Goal: Task Accomplishment & Management: Complete application form

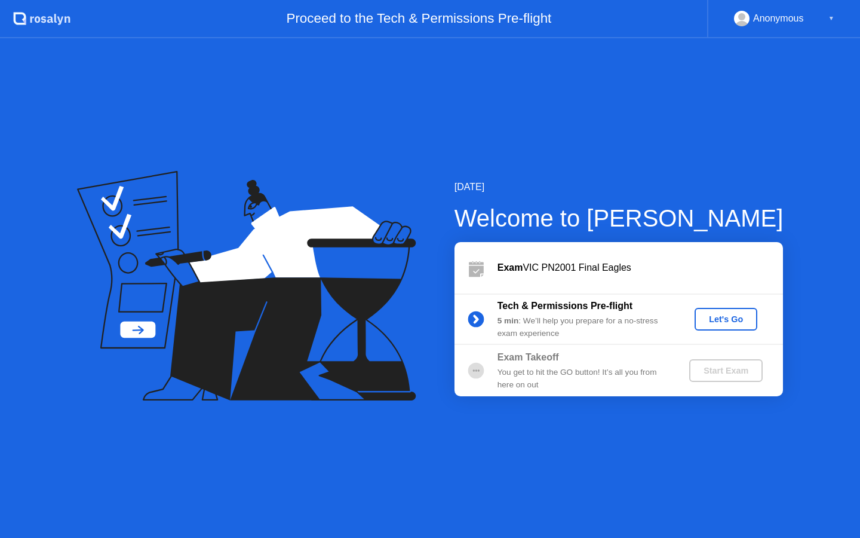
click at [725, 322] on div "Let's Go" at bounding box center [726, 319] width 53 height 10
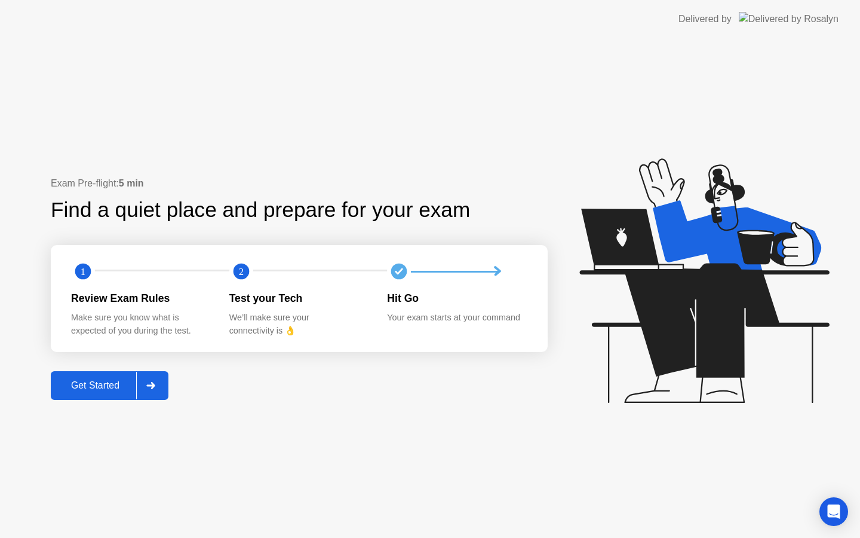
click at [151, 386] on icon at bounding box center [150, 385] width 9 height 7
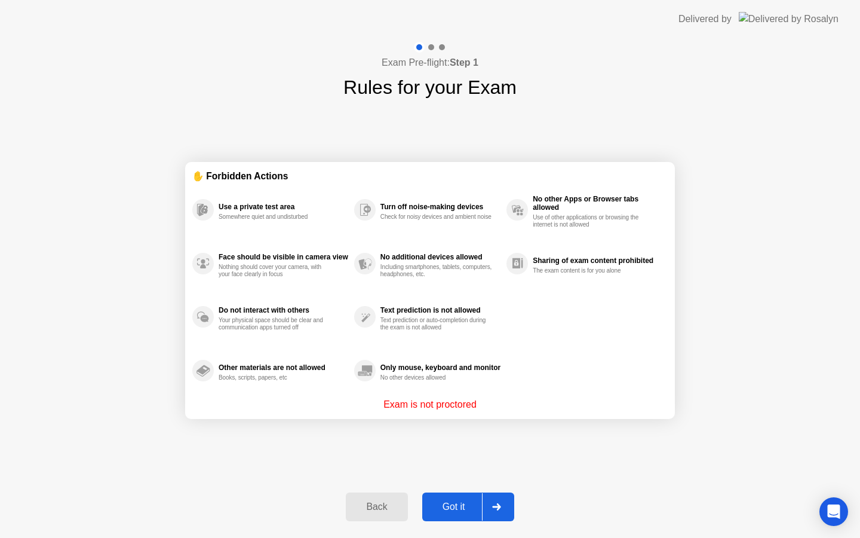
click at [467, 508] on div "Got it" at bounding box center [454, 506] width 56 height 11
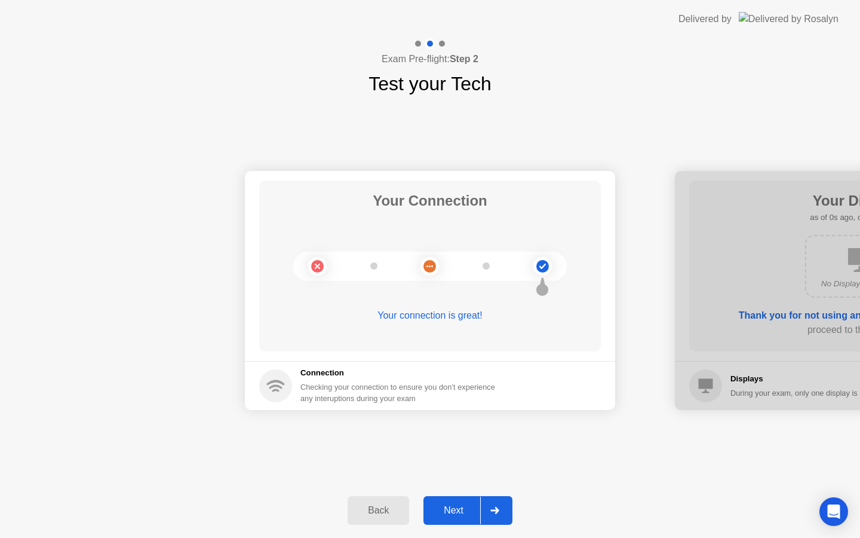
click at [488, 509] on div at bounding box center [494, 510] width 29 height 27
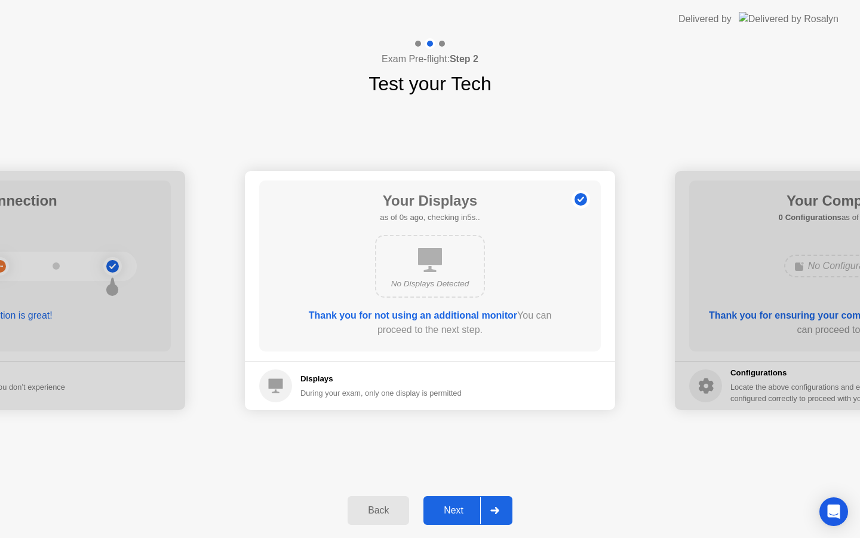
click at [477, 511] on div "Next" at bounding box center [453, 510] width 53 height 11
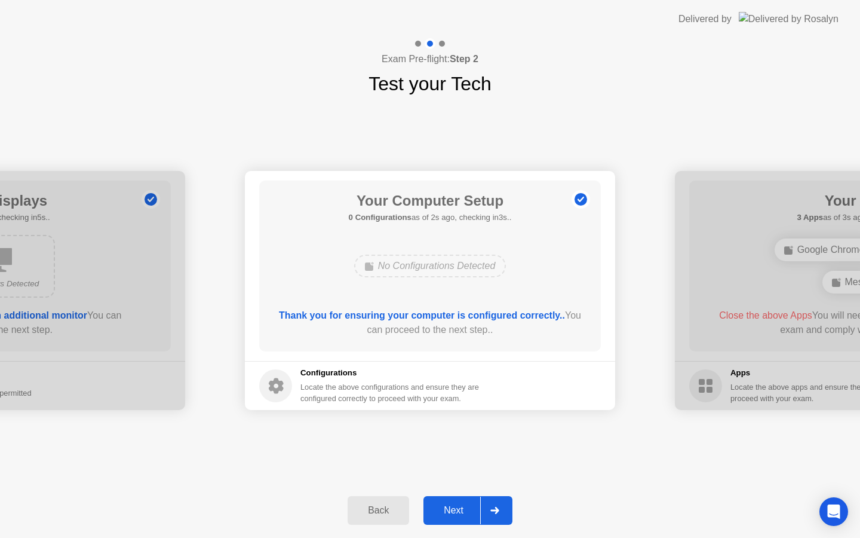
click at [480, 516] on div "Next" at bounding box center [453, 510] width 53 height 11
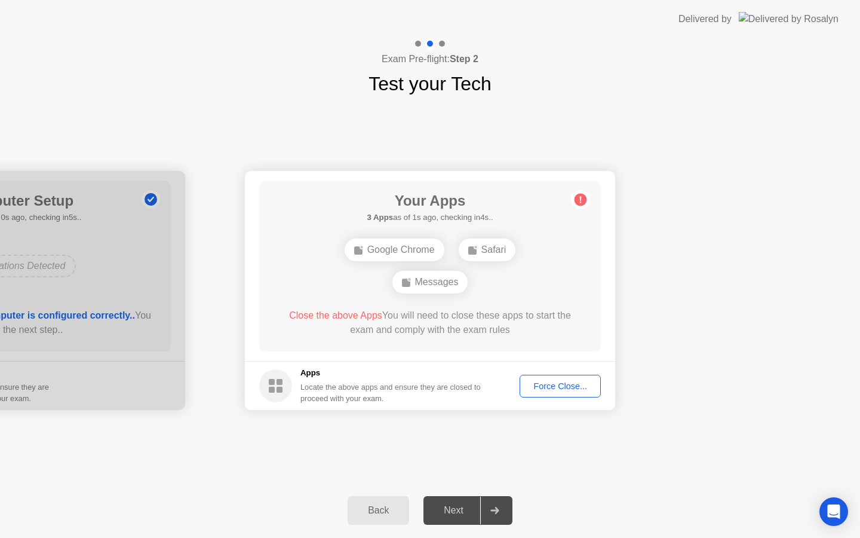
click at [556, 389] on div "Force Close..." at bounding box center [560, 386] width 73 height 10
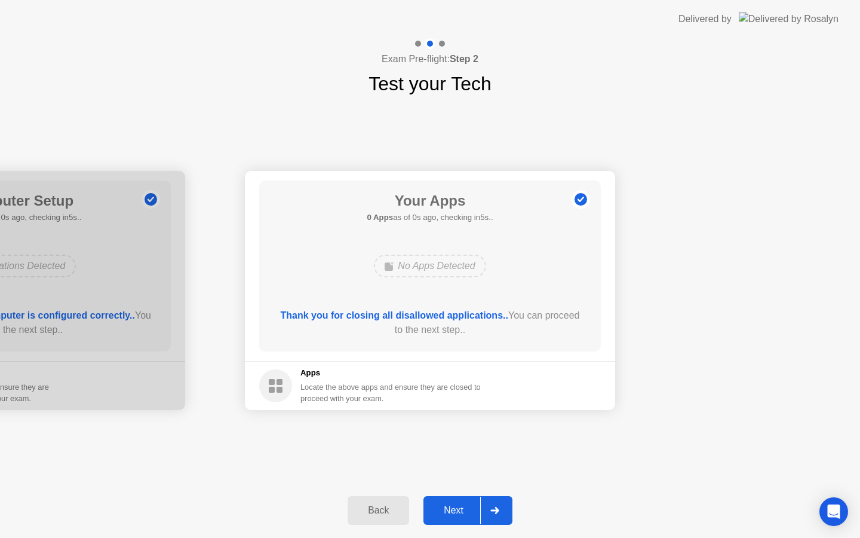
click at [485, 513] on div at bounding box center [494, 510] width 29 height 27
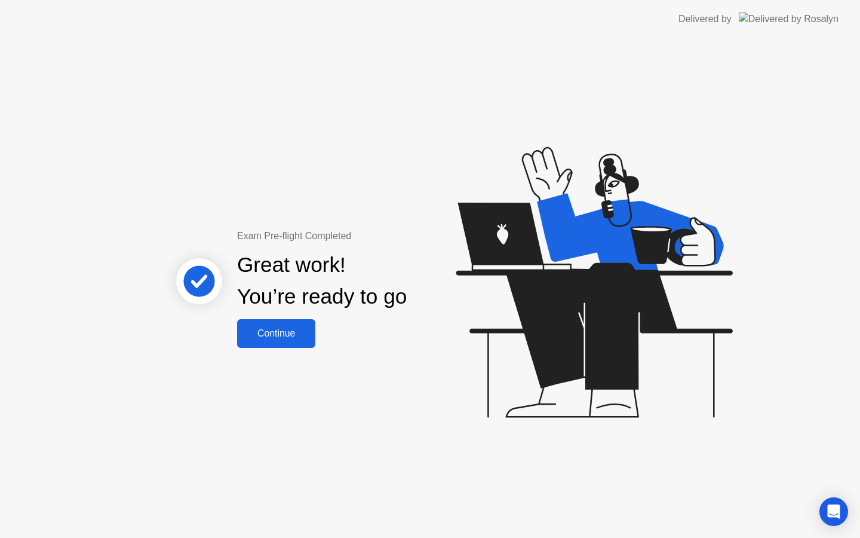
click at [289, 332] on div "Continue" at bounding box center [276, 333] width 71 height 11
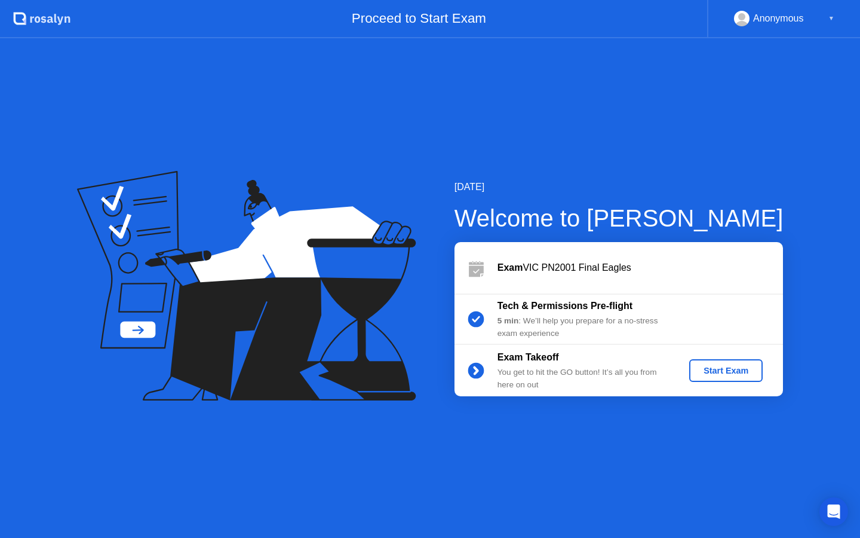
click at [740, 373] on div "Start Exam" at bounding box center [726, 371] width 64 height 10
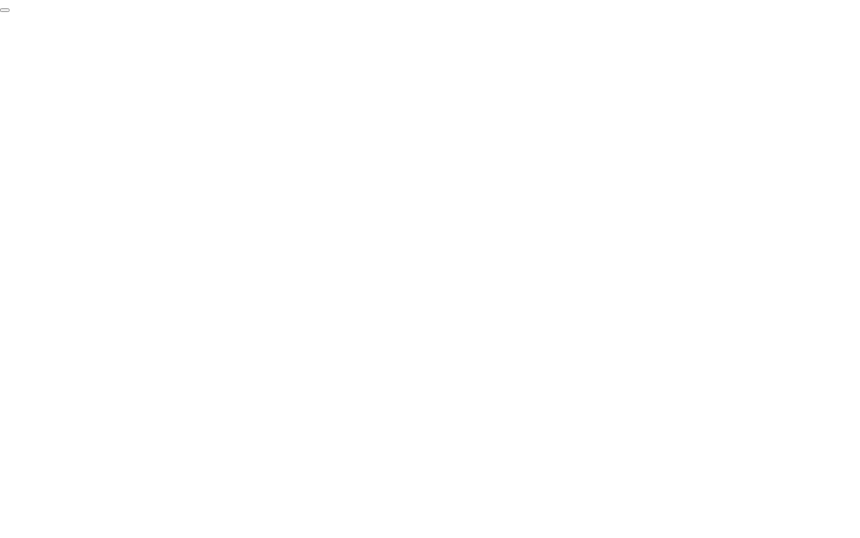
click div "End Proctoring Session"
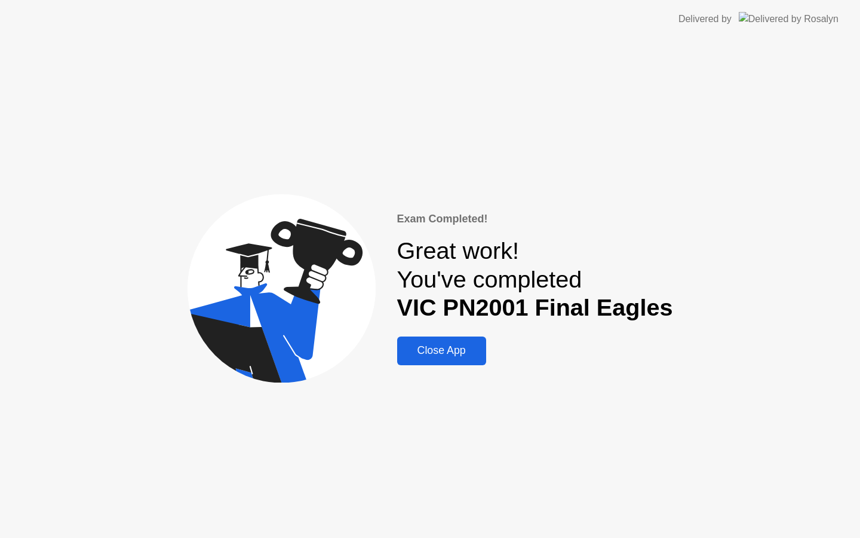
click at [476, 346] on div "Close App" at bounding box center [442, 350] width 82 height 13
